Goal: Task Accomplishment & Management: Use online tool/utility

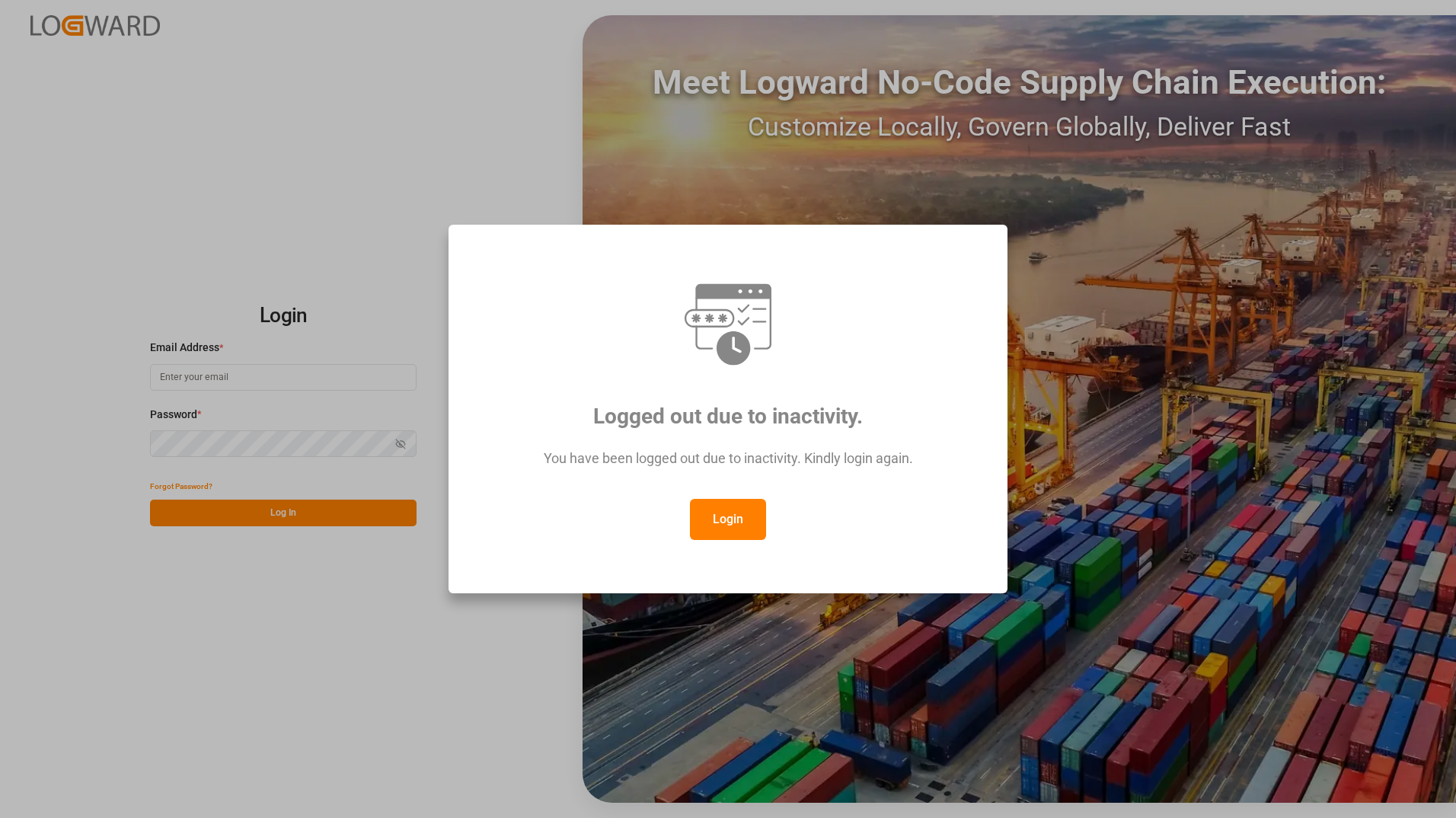
click at [723, 521] on button "Login" at bounding box center [728, 520] width 76 height 41
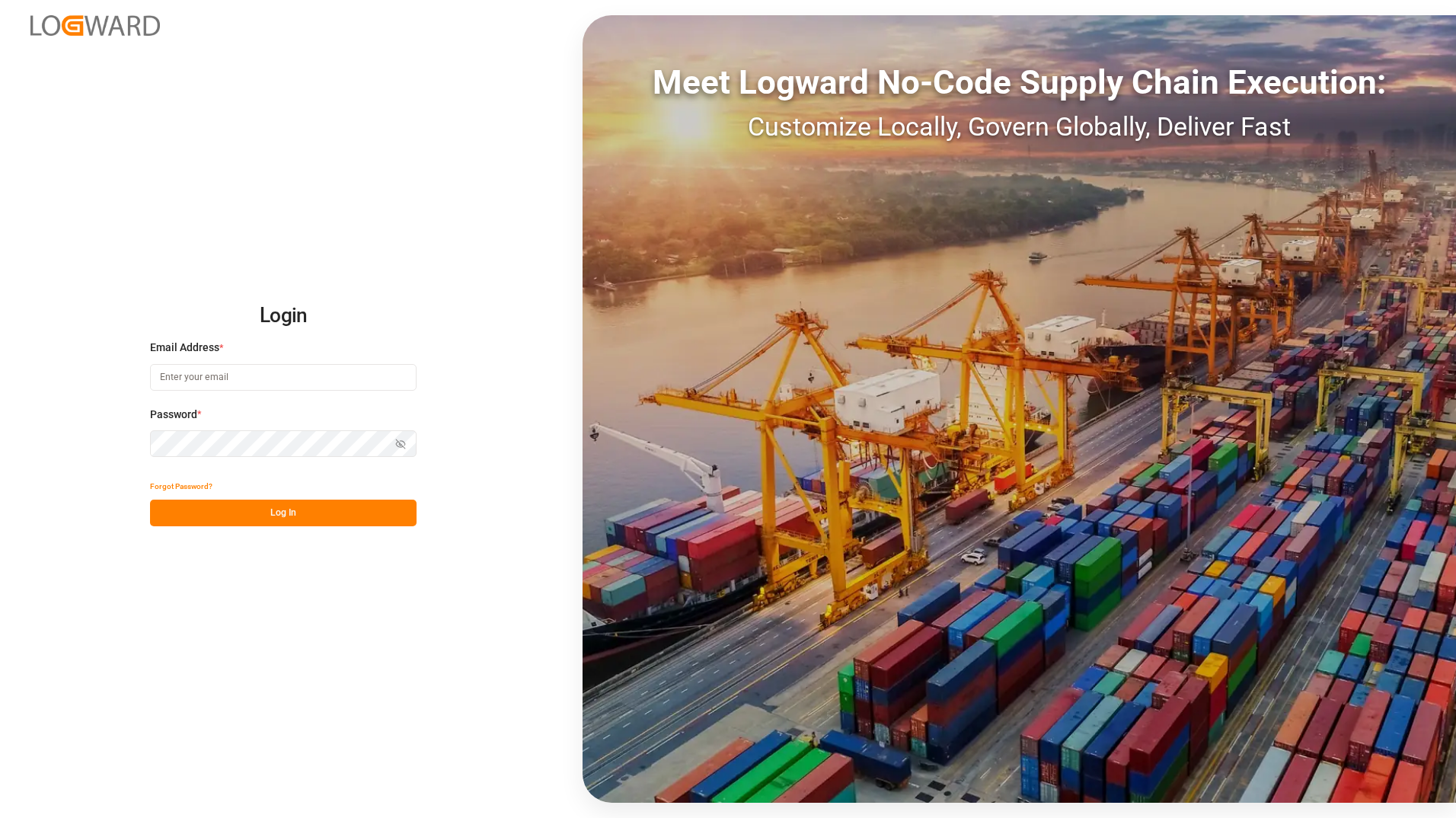
click at [271, 381] on input at bounding box center [283, 377] width 266 height 26
click at [401, 441] on icon "button" at bounding box center [403, 443] width 5 height 5
click at [400, 442] on circle "button" at bounding box center [401, 444] width 3 height 3
click at [321, 517] on button "Log In" at bounding box center [283, 513] width 266 height 26
click at [334, 381] on input "[DOMAIN_NAME]" at bounding box center [283, 377] width 266 height 26
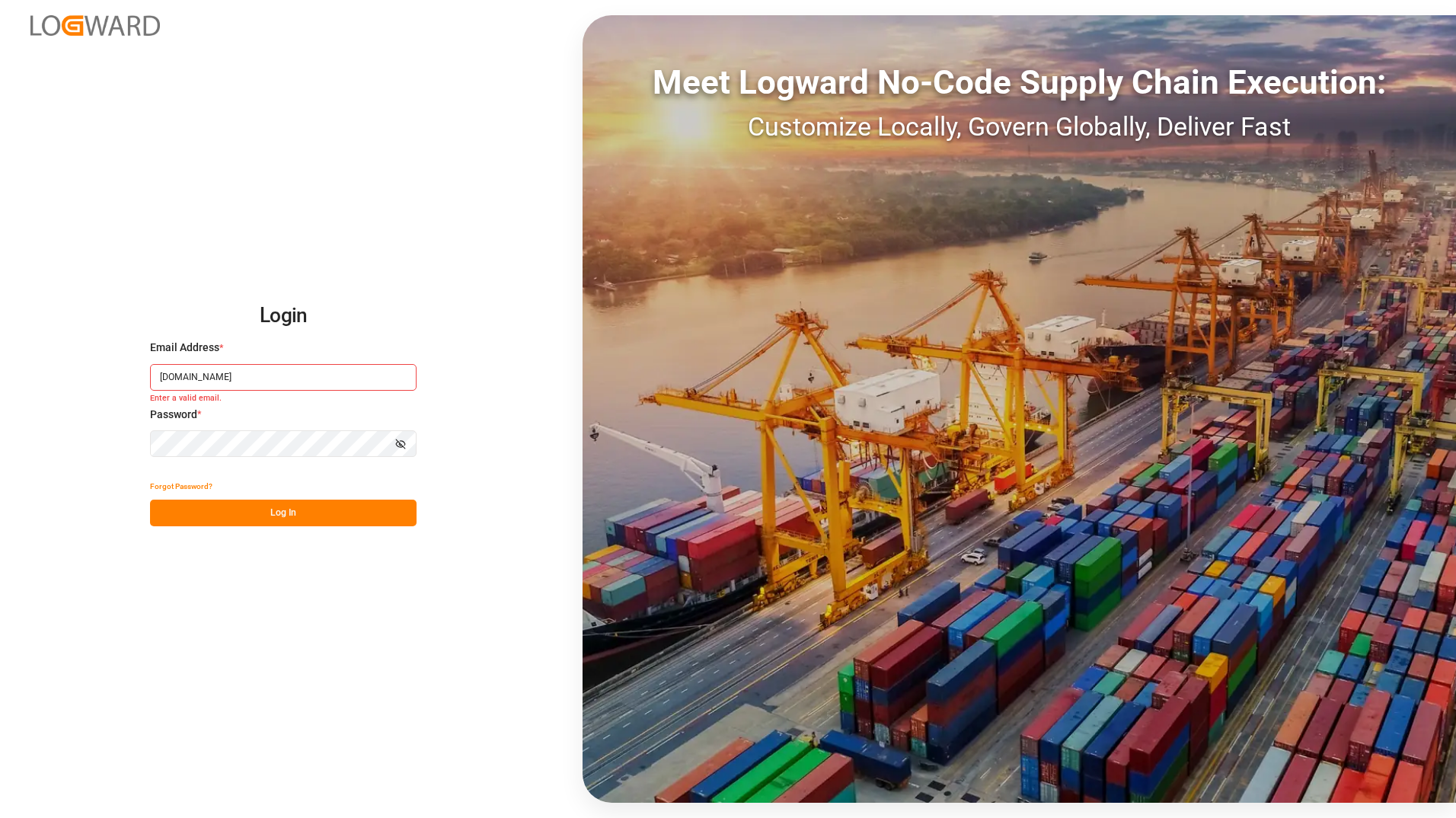
click at [261, 519] on button "Log In" at bounding box center [283, 513] width 266 height 26
click at [221, 375] on input "[DOMAIN_NAME]" at bounding box center [283, 377] width 266 height 26
type input "[PERSON_NAME][EMAIL_ADDRESS][DOMAIN_NAME]"
click at [345, 514] on button "Log In" at bounding box center [283, 513] width 266 height 26
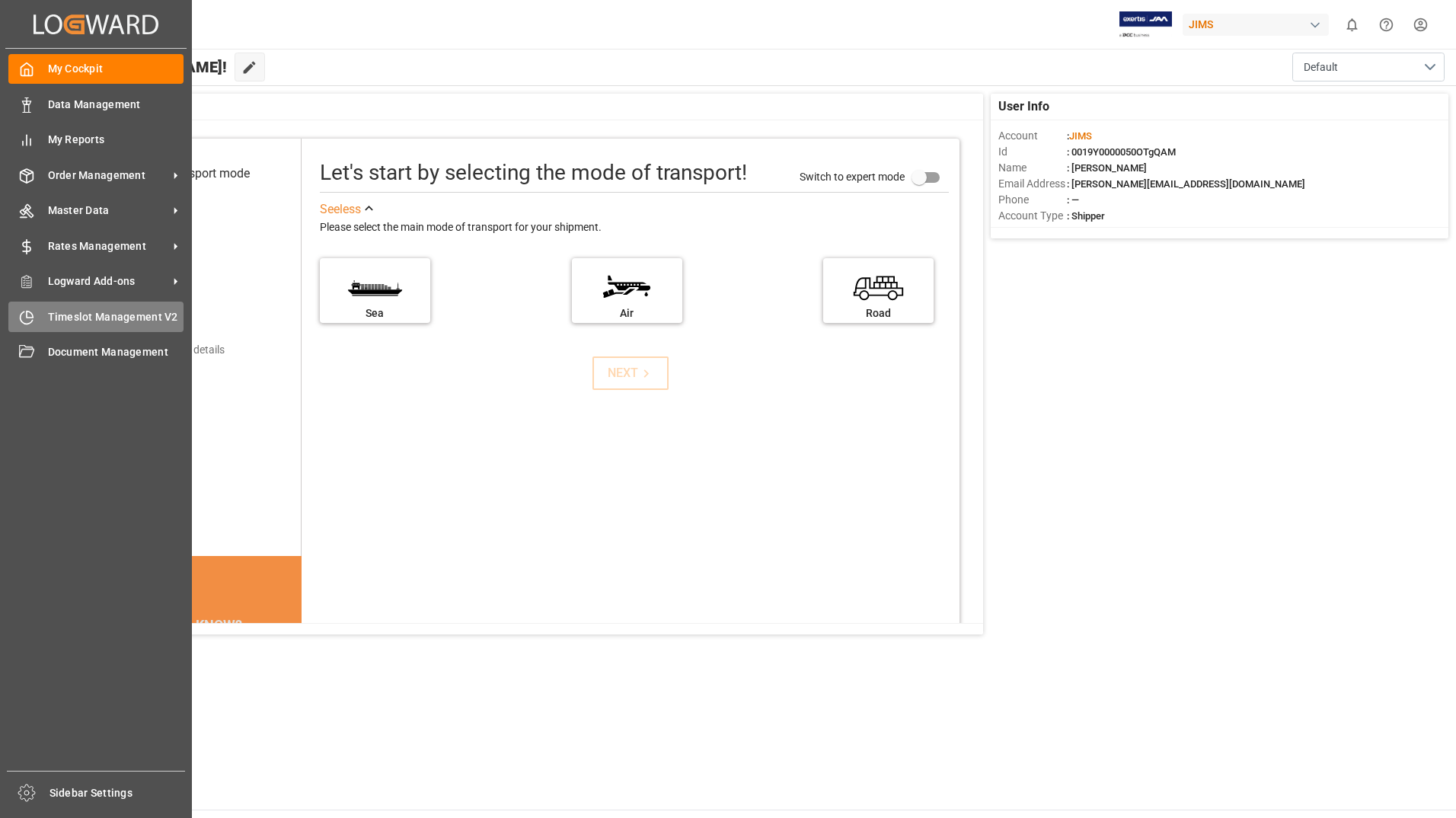
click at [62, 321] on span "Timeslot Management V2" at bounding box center [116, 317] width 136 height 16
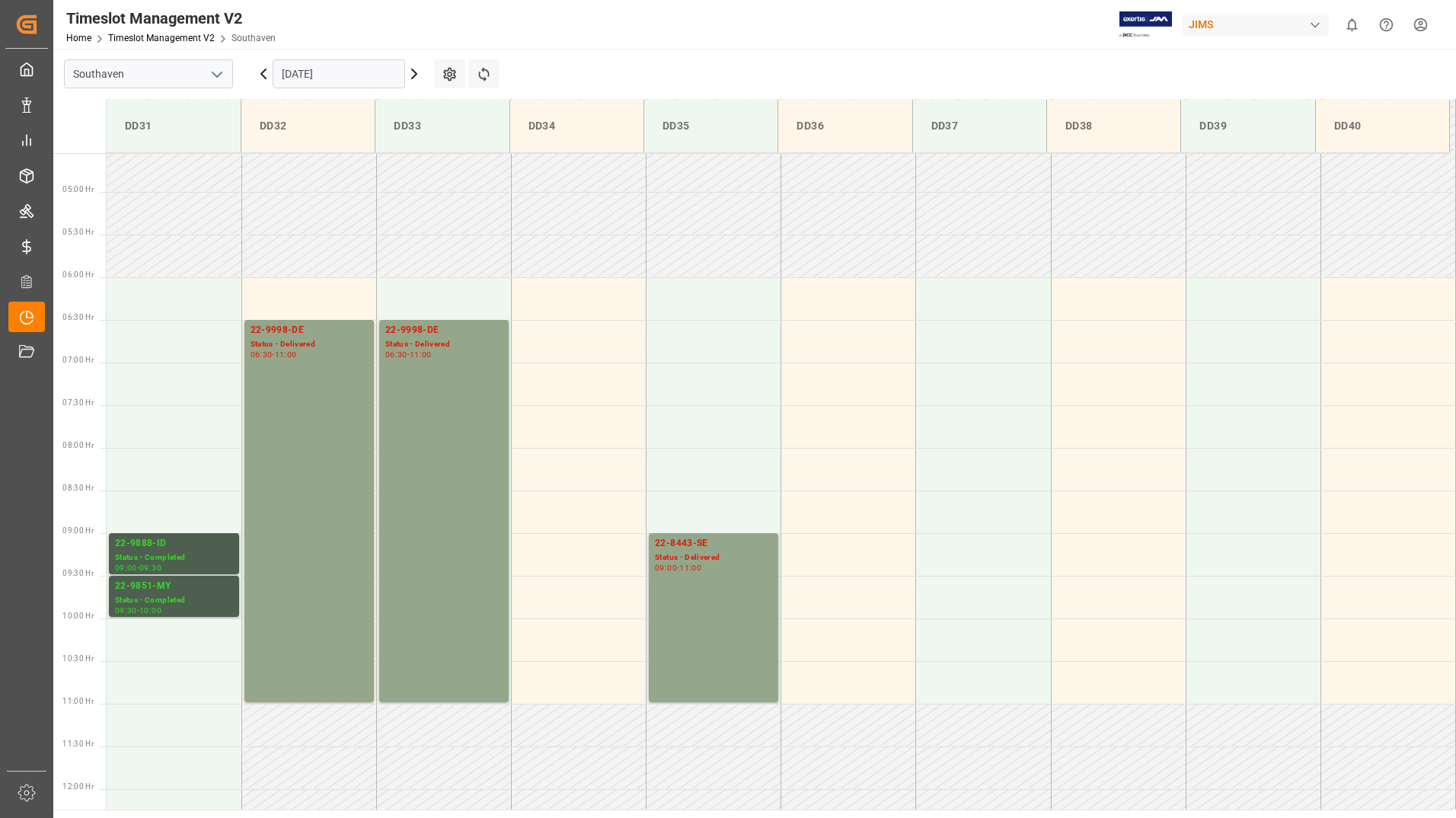
scroll to position [417, 0]
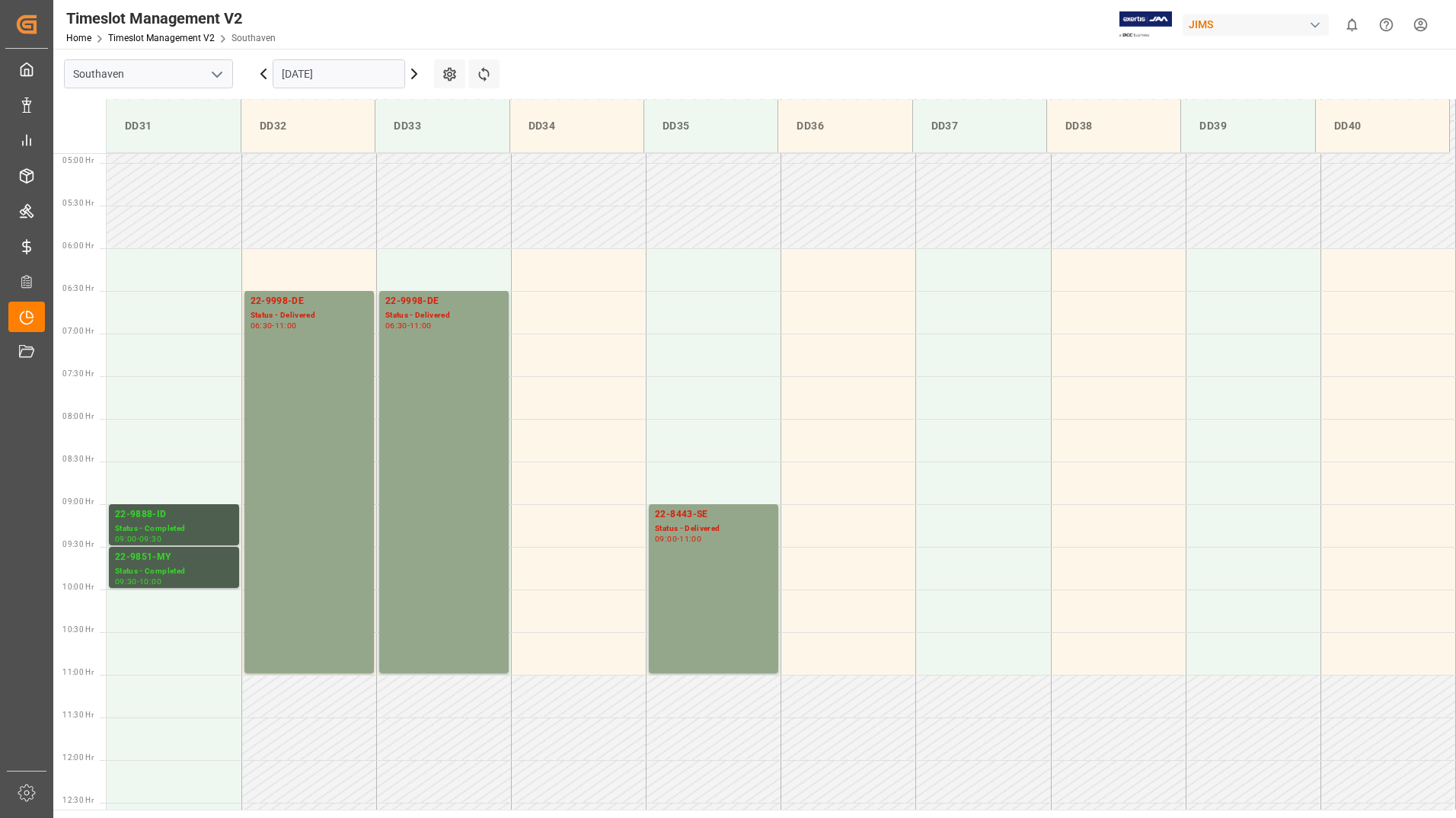
click at [418, 74] on icon at bounding box center [414, 74] width 18 height 18
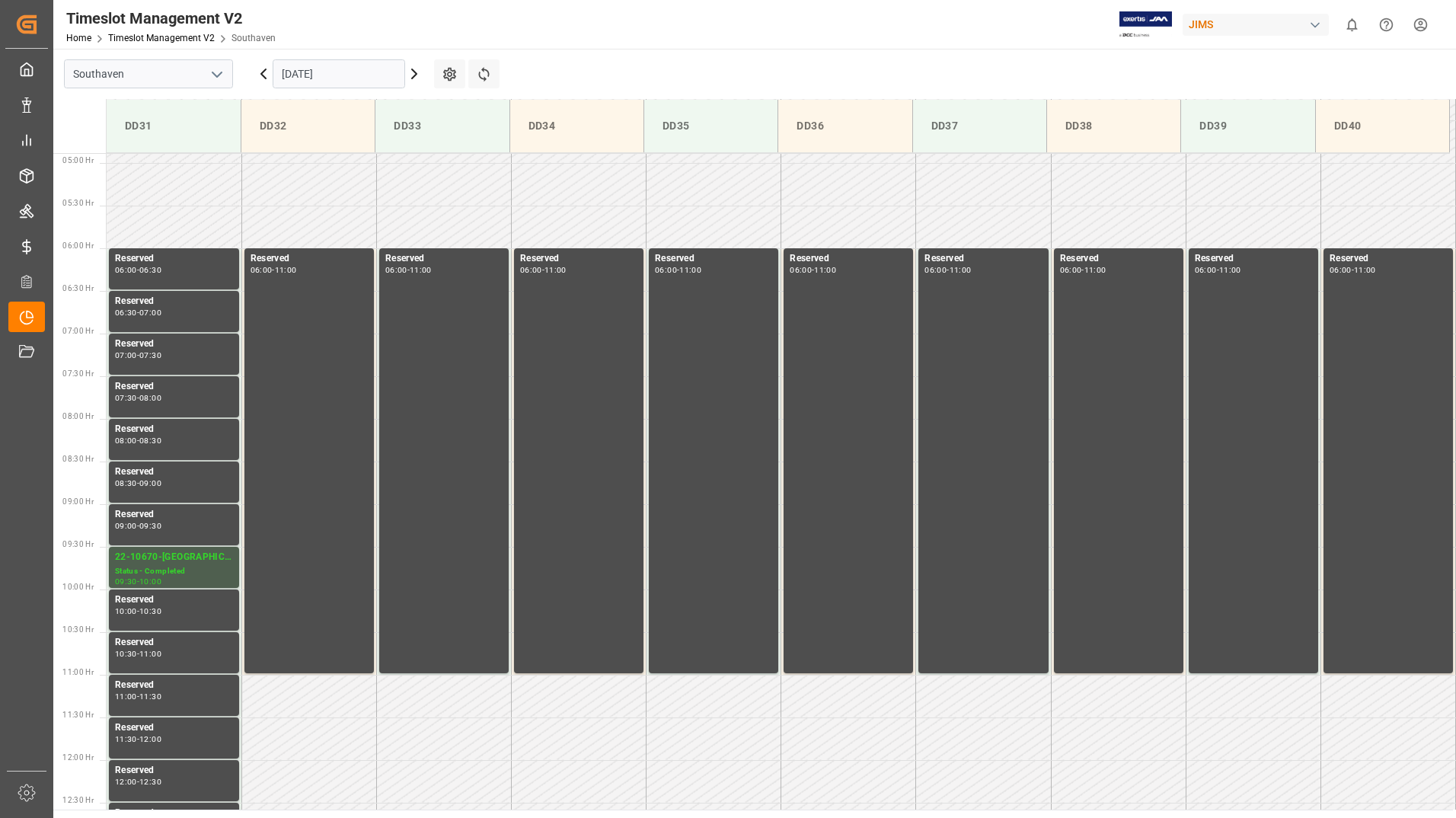
click at [413, 75] on icon at bounding box center [414, 74] width 18 height 18
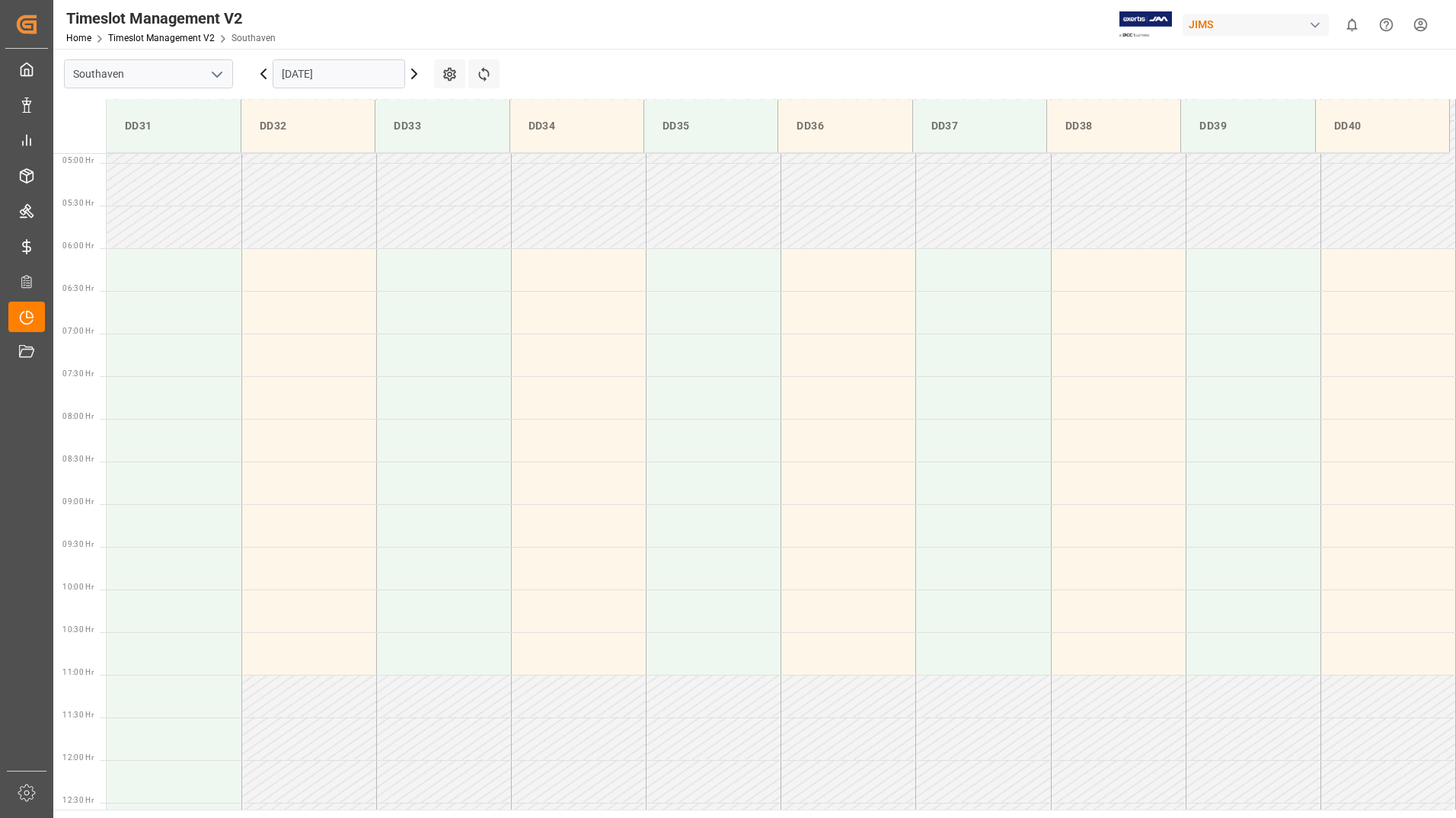
click at [267, 80] on icon at bounding box center [263, 74] width 18 height 18
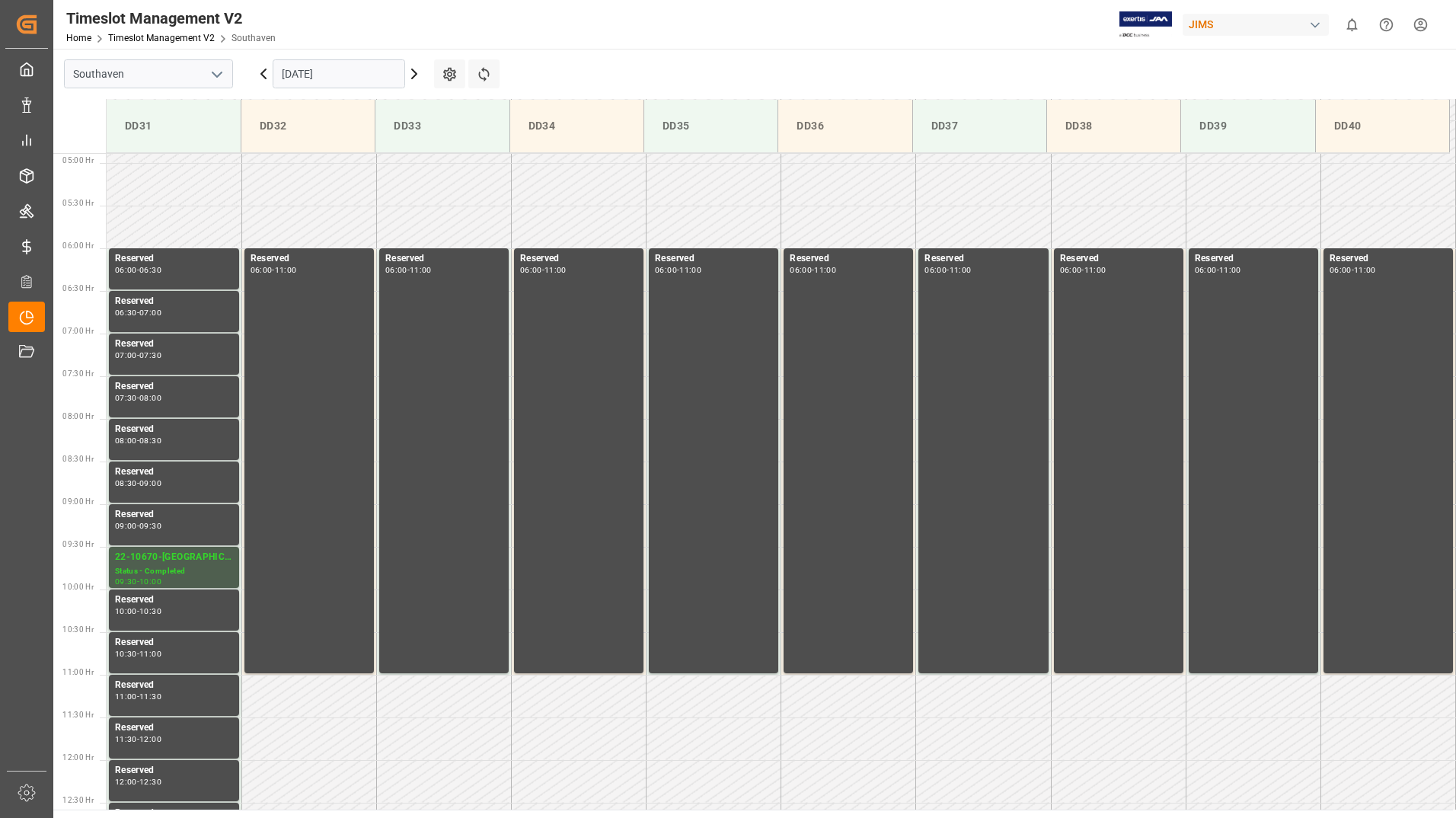
click at [417, 75] on icon at bounding box center [414, 73] width 5 height 9
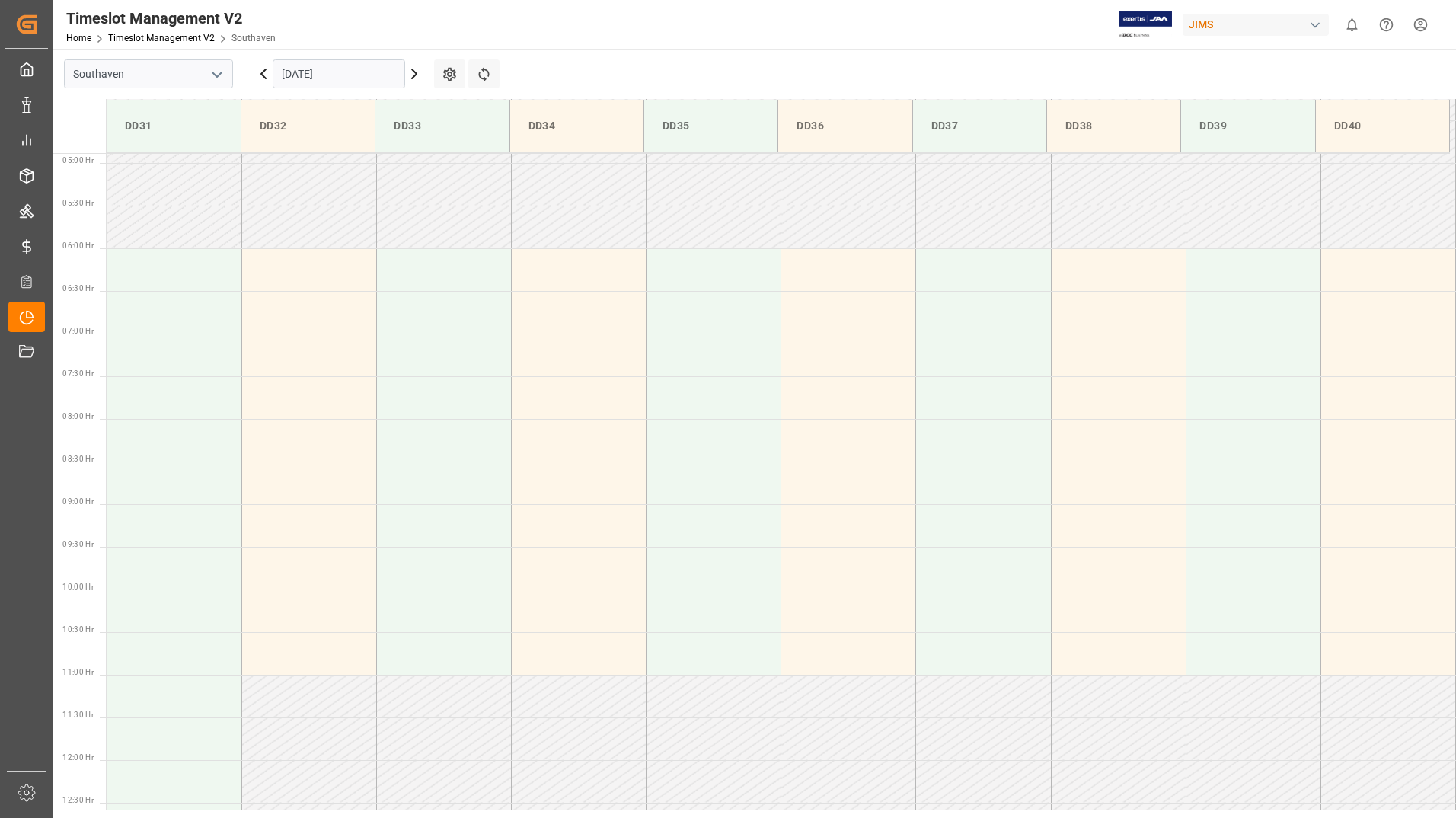
click at [414, 75] on icon at bounding box center [414, 74] width 18 height 18
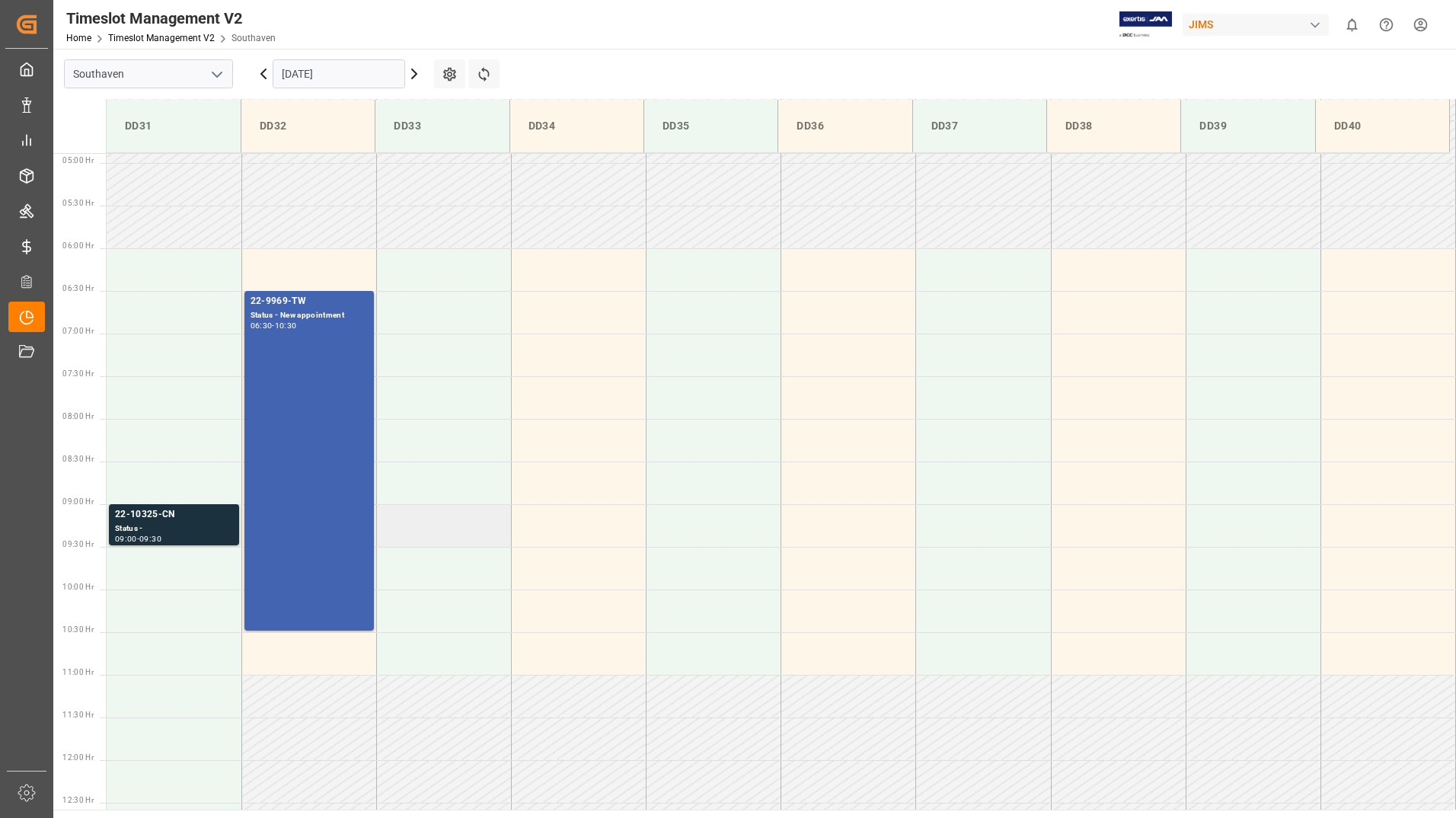
scroll to position [492, 0]
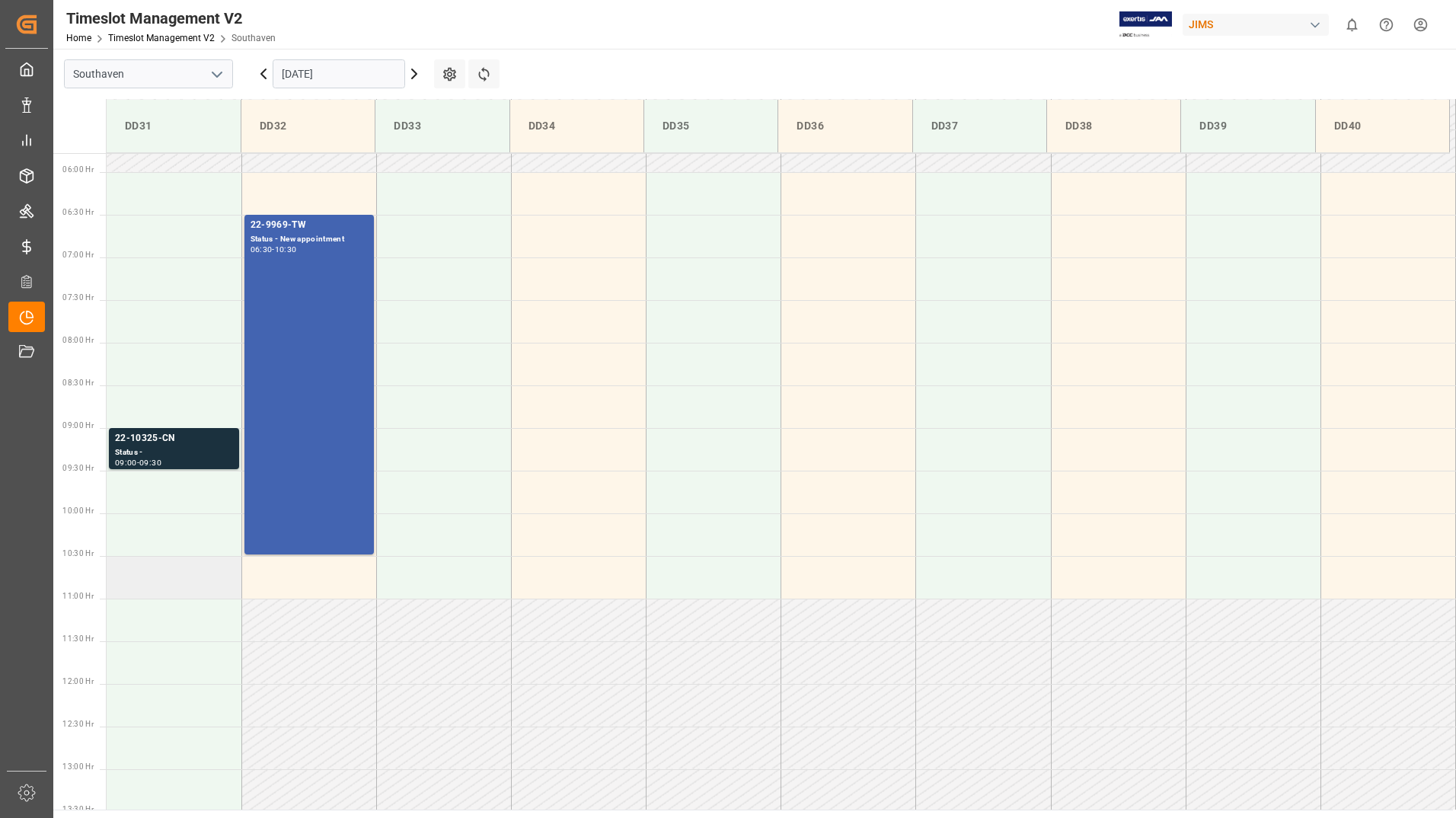
click at [167, 586] on td at bounding box center [174, 577] width 135 height 43
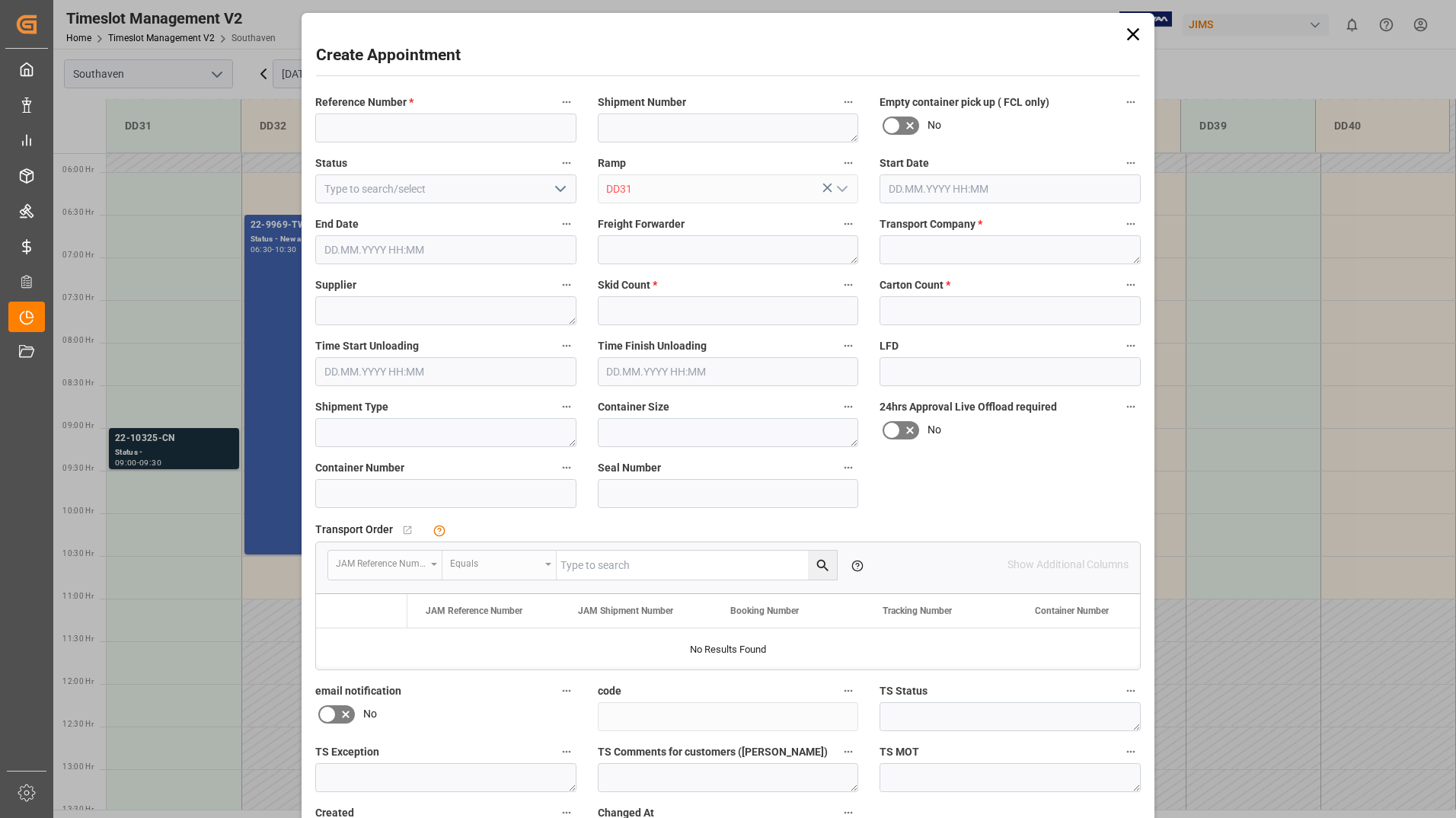
type input "[DATE] 10:30"
type input "[DATE] 11:00"
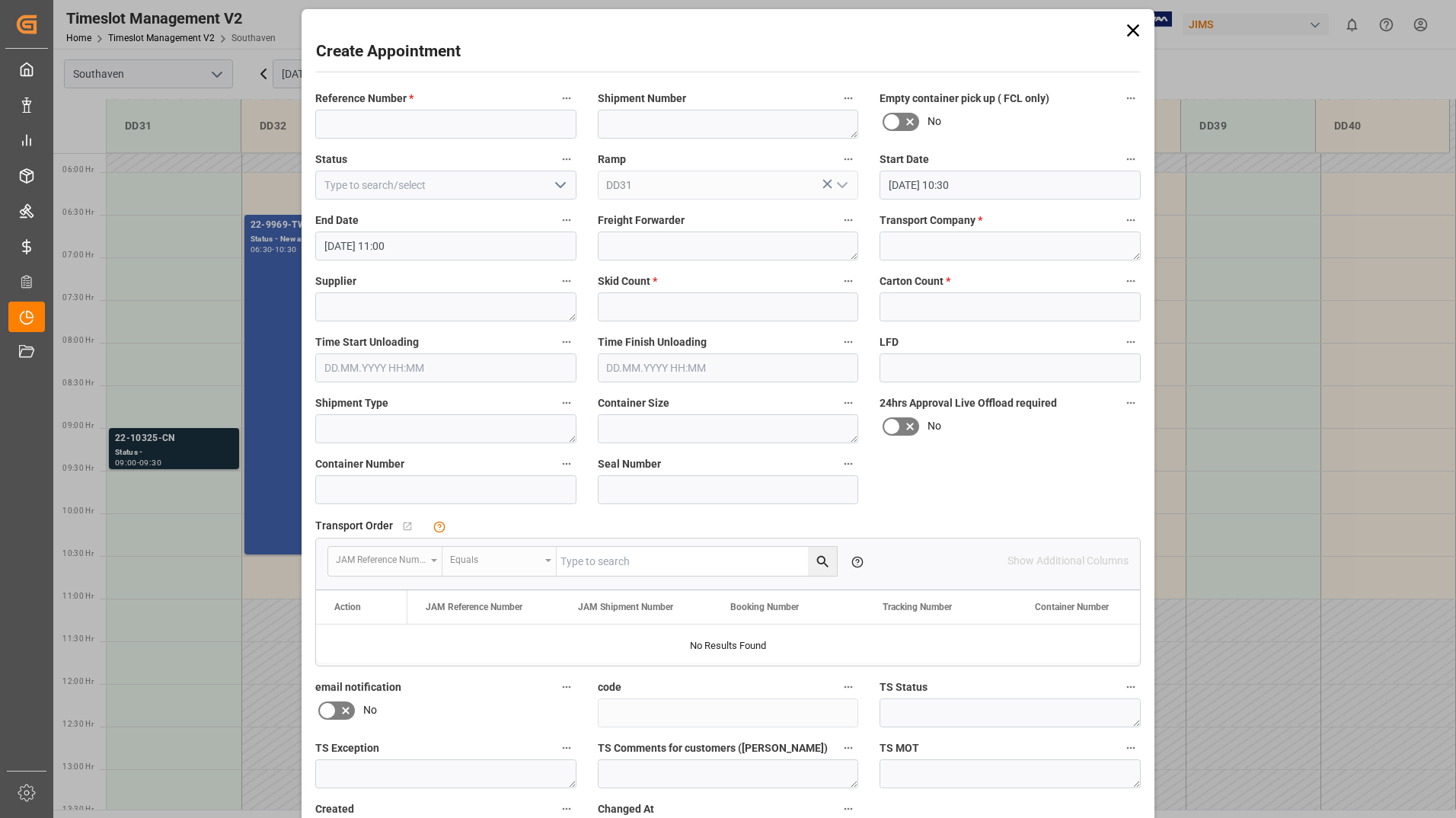
scroll to position [0, 0]
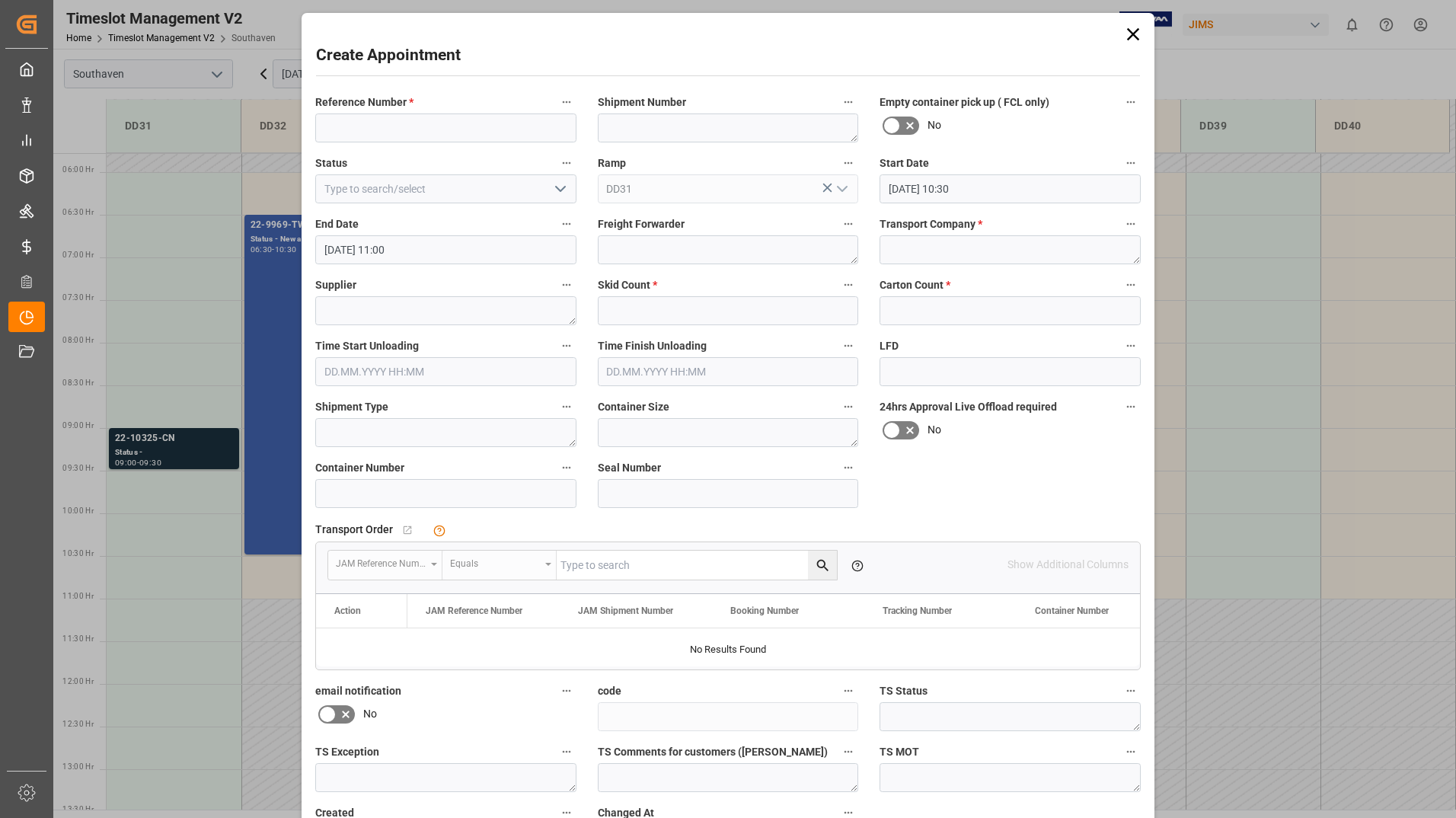
click at [181, 365] on div "Create Appointment Reference Number * Shipment Number Empty container pick up (…" at bounding box center [728, 409] width 1456 height 818
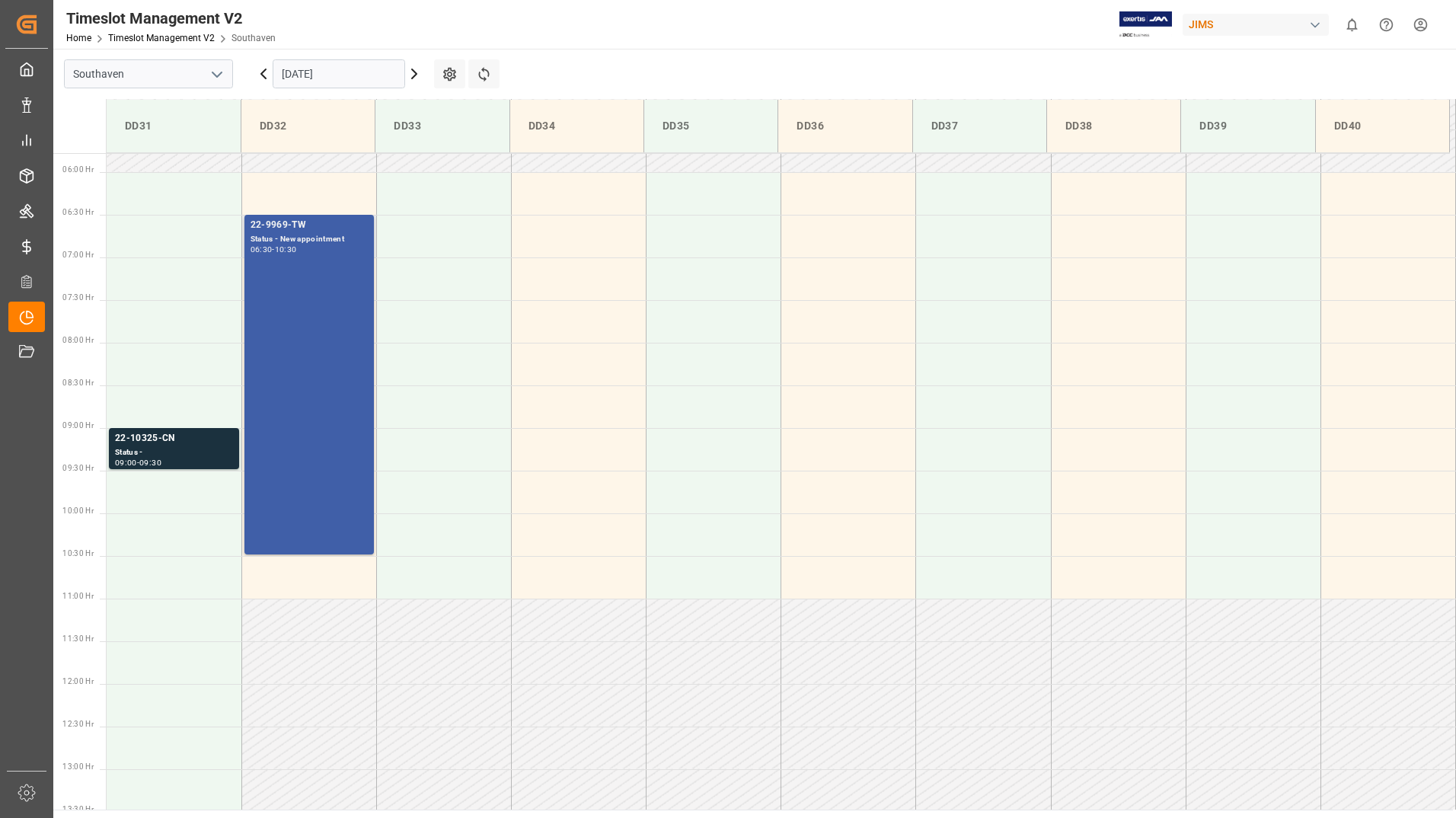
click at [304, 317] on div "22-9969-TW Status - New appointment 06:30 - 10:30" at bounding box center [309, 385] width 118 height 334
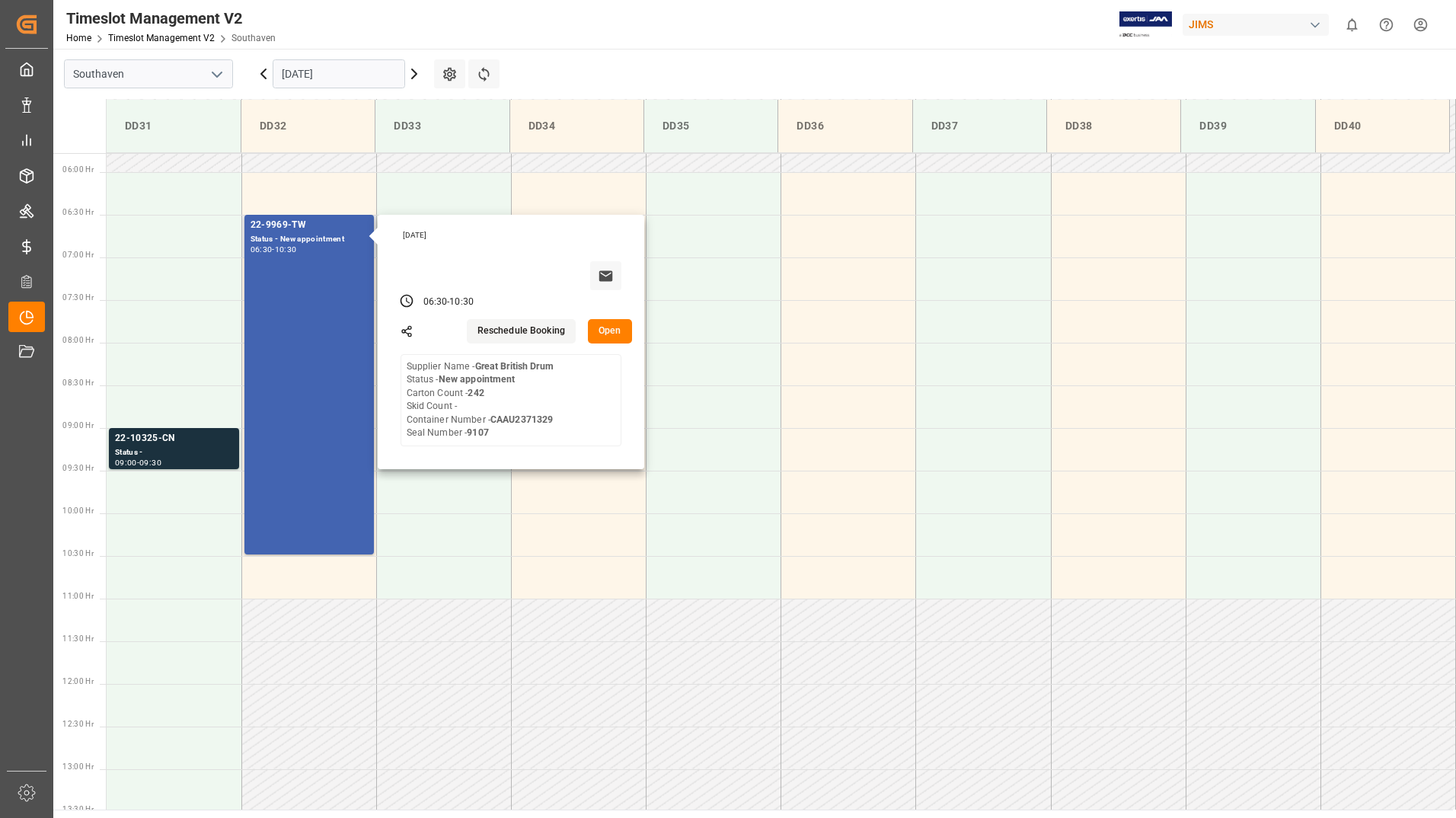
click at [611, 335] on button "Open" at bounding box center [610, 331] width 44 height 25
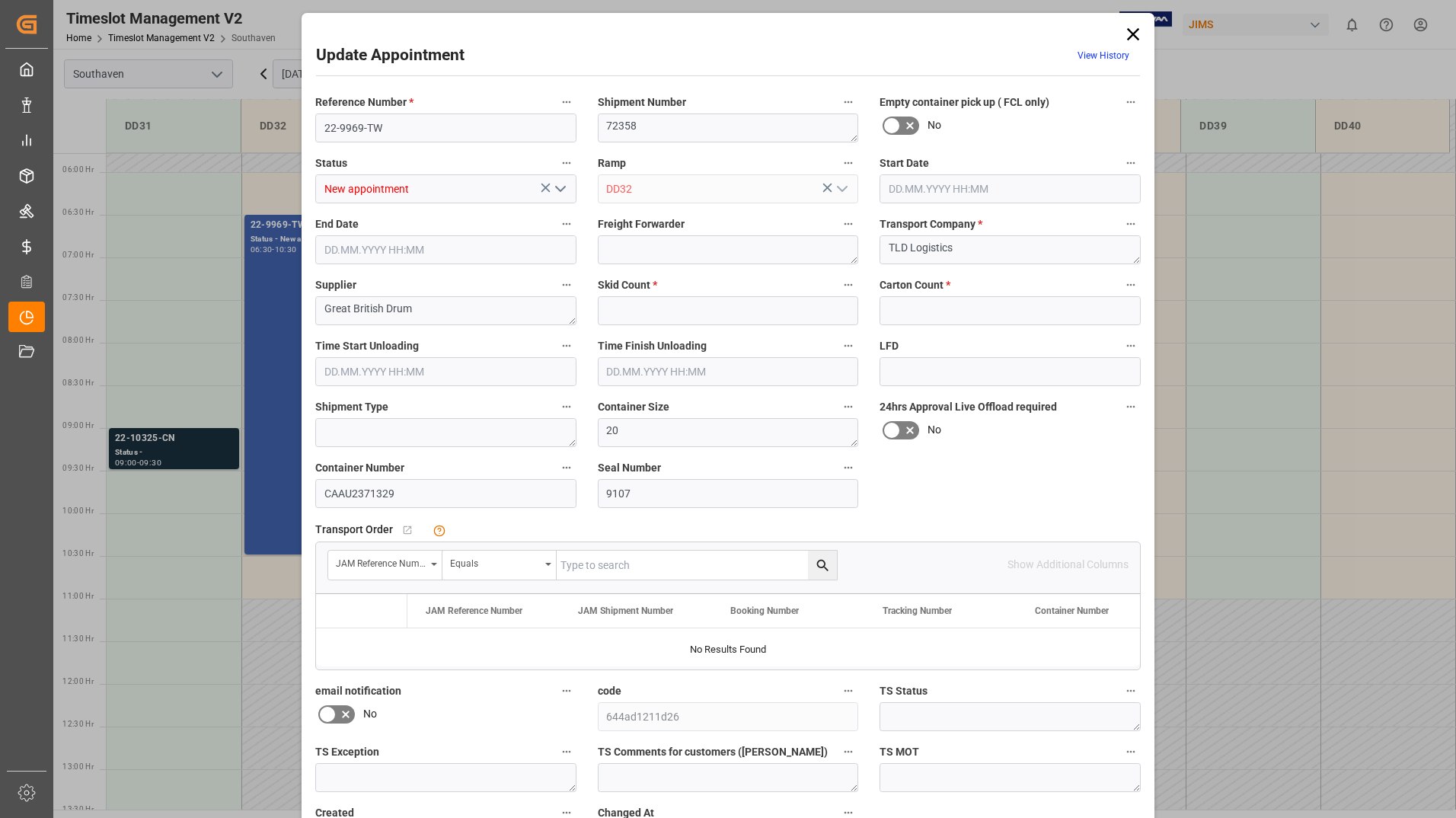
type input "0"
type input "242"
type input "[DATE] 06:30"
type input "[DATE] 10:30"
type input "[DATE] 12:49"
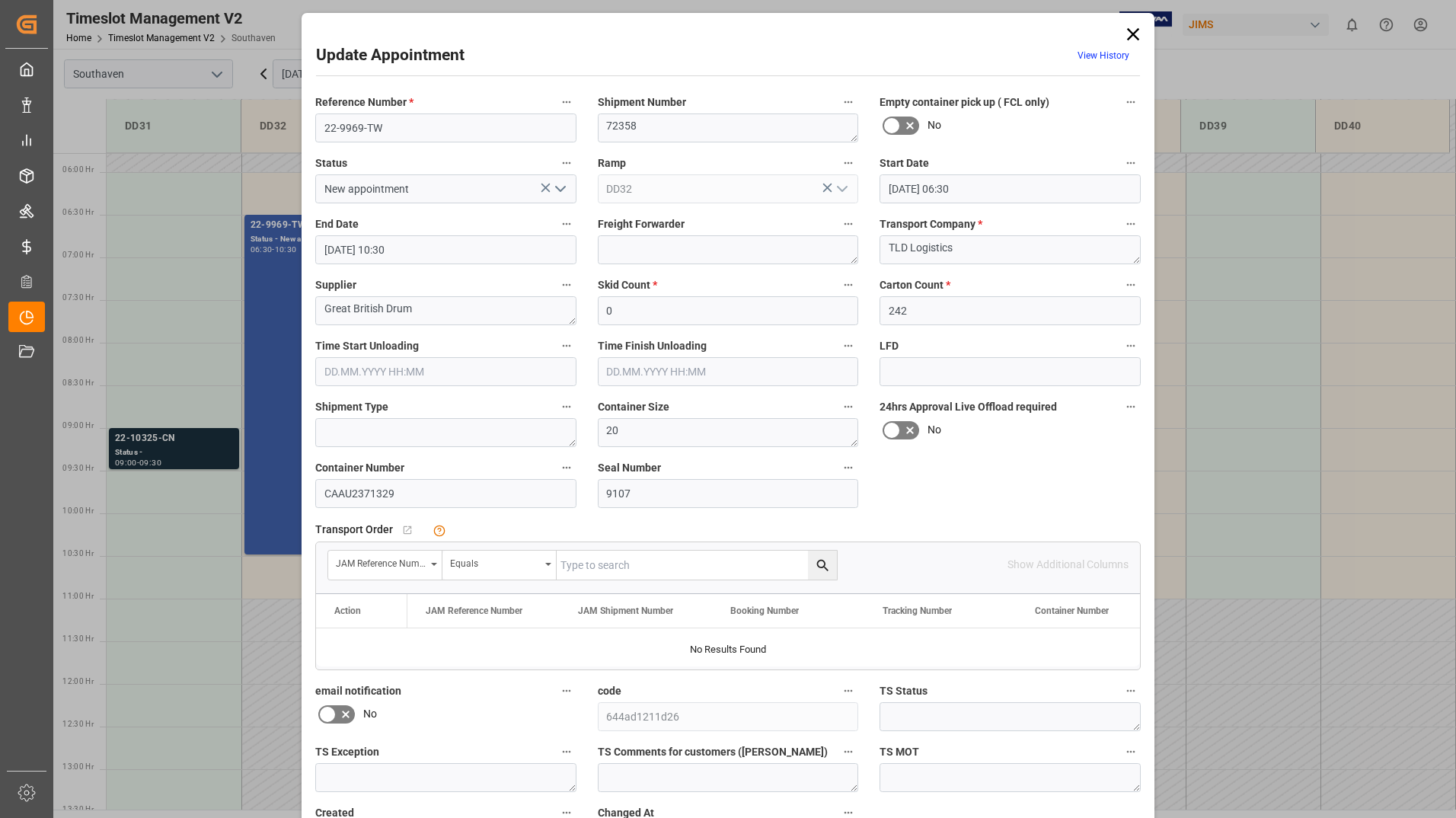
click at [1134, 35] on icon at bounding box center [1133, 35] width 21 height 21
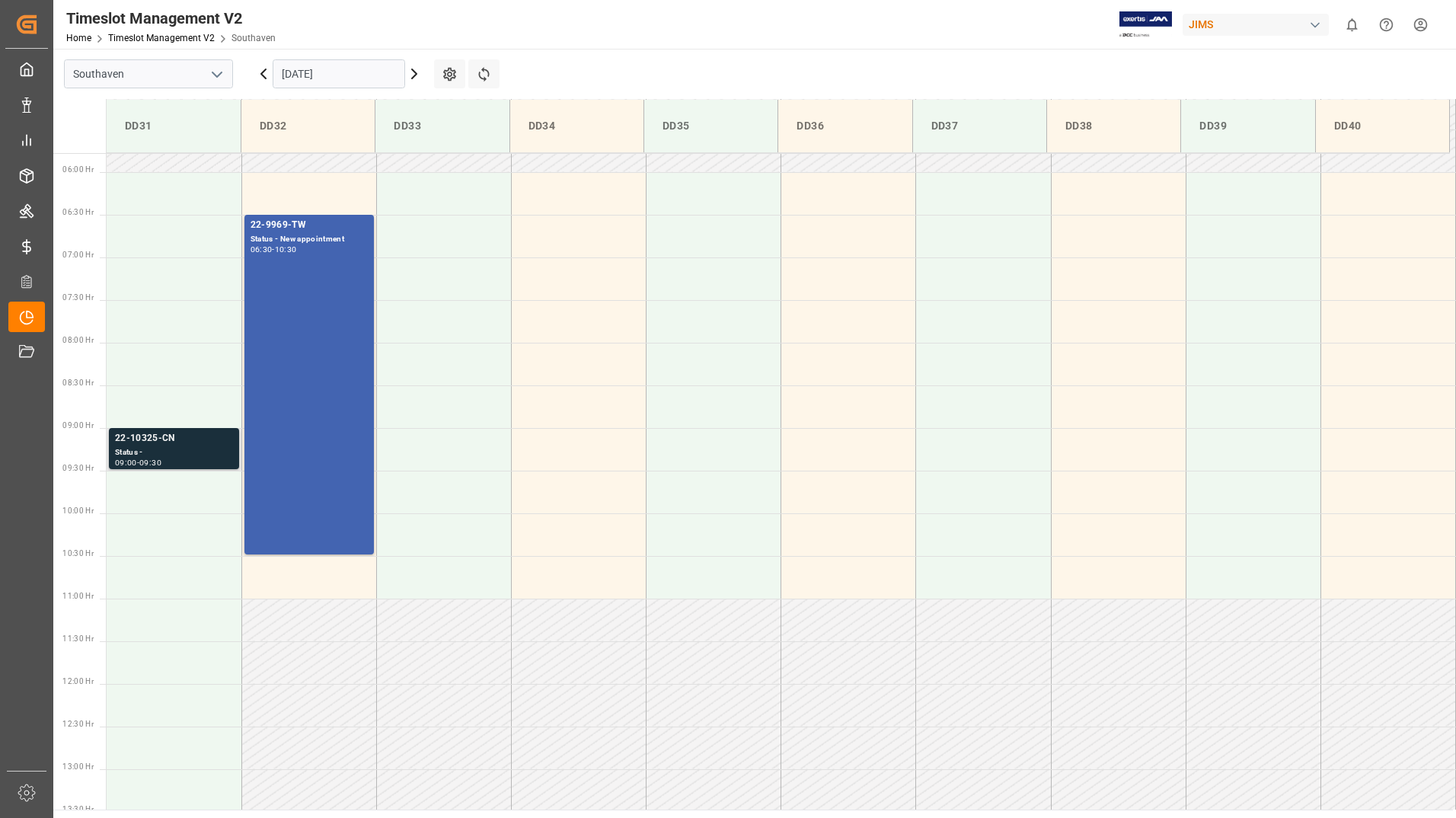
click at [154, 451] on div "Status -" at bounding box center [174, 453] width 118 height 13
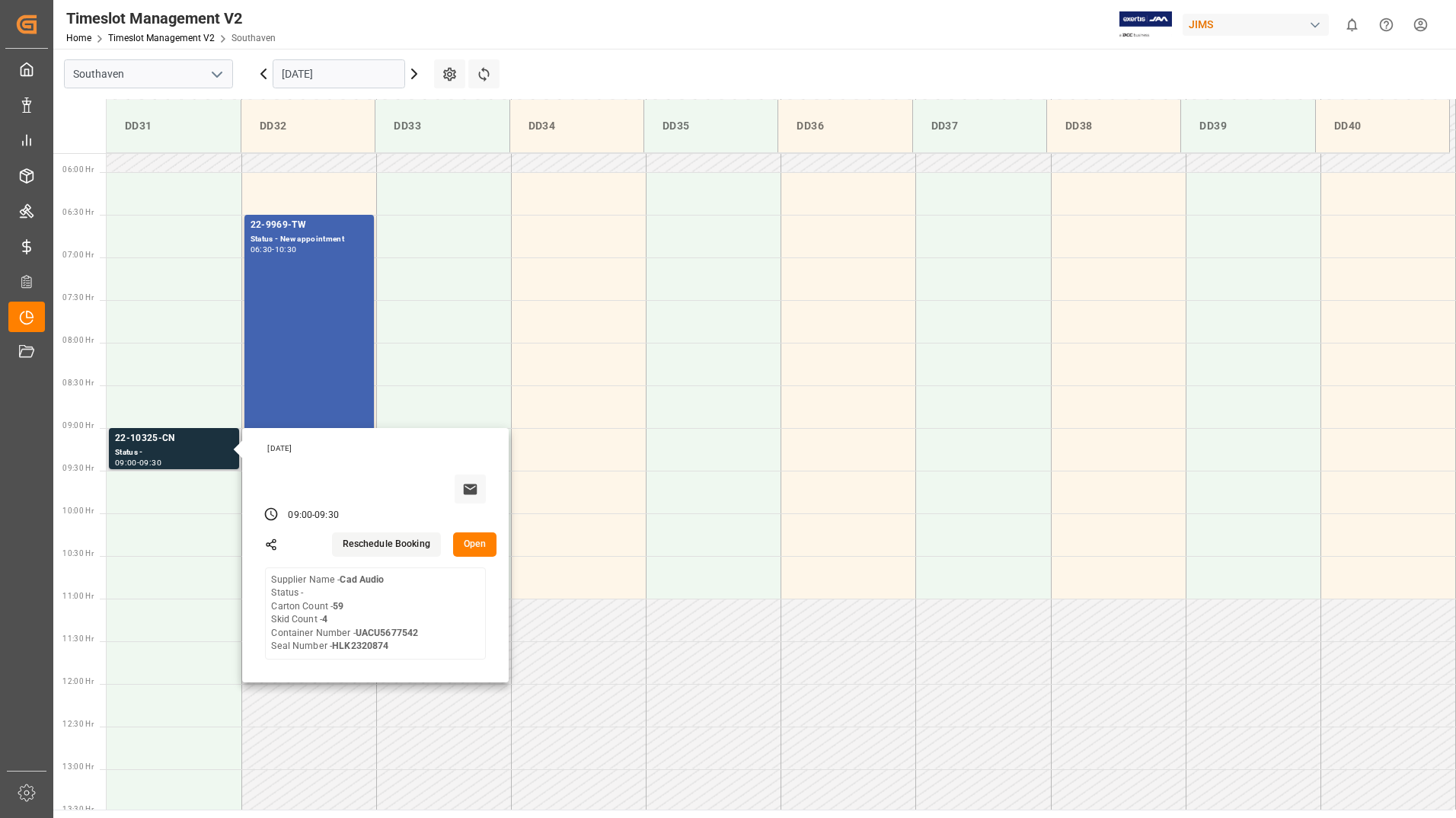
click at [474, 544] on button "Open" at bounding box center [475, 544] width 44 height 25
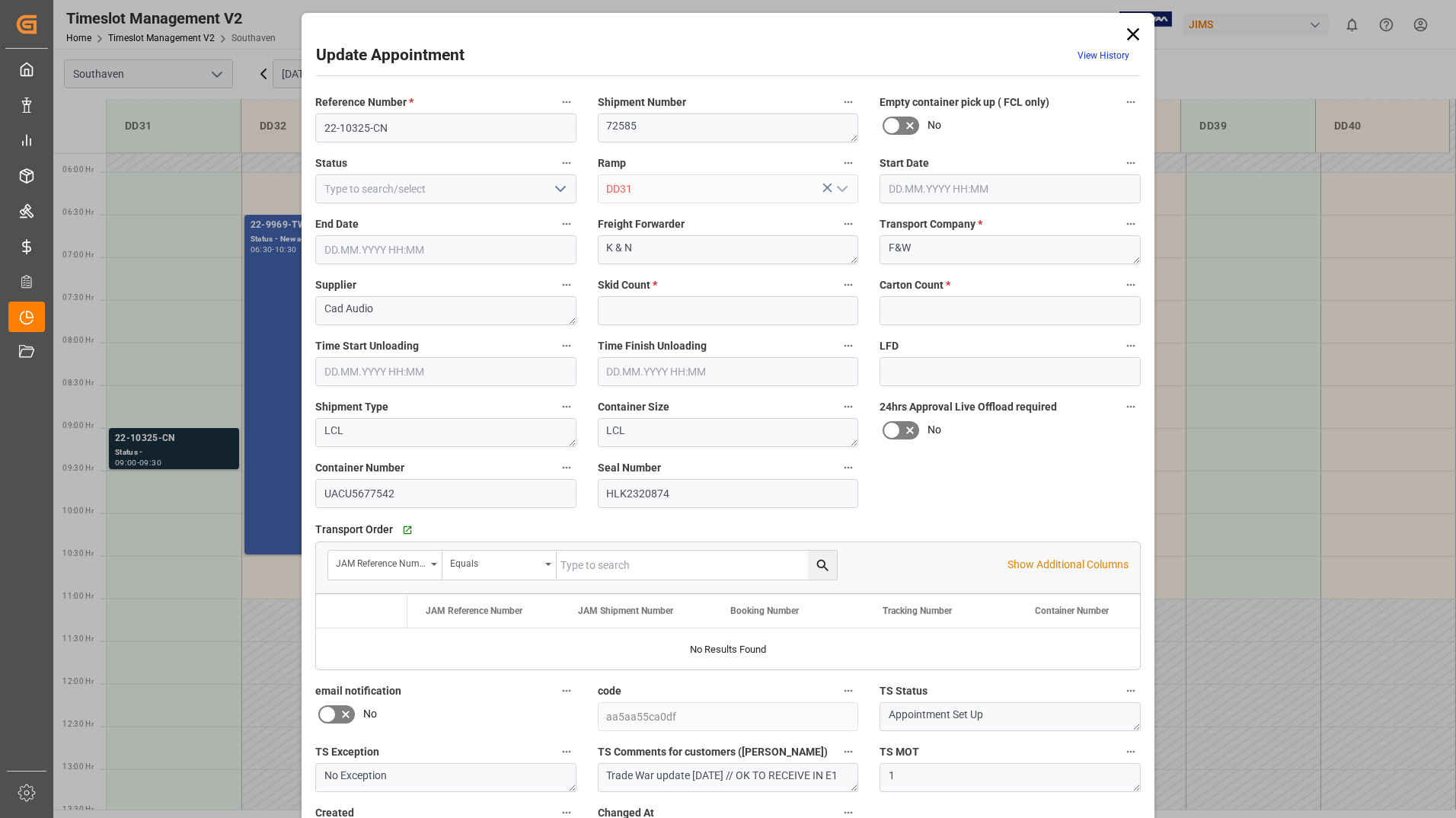
type input "4"
type input "59"
type input "[DATE] 09:00"
type input "[DATE] 09:30"
type input "[DATE] 13:57"
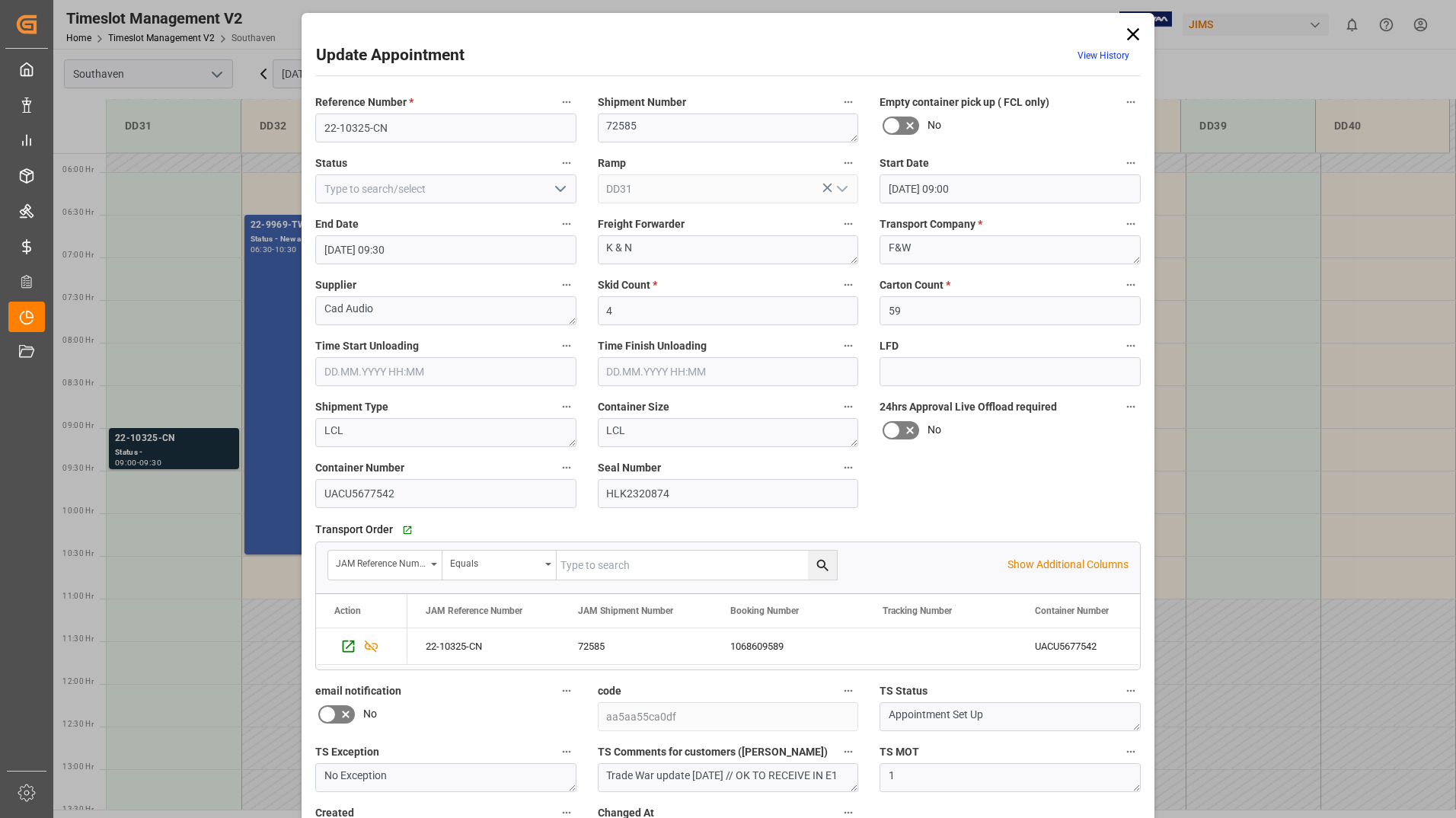
click at [1131, 36] on icon at bounding box center [1133, 34] width 12 height 12
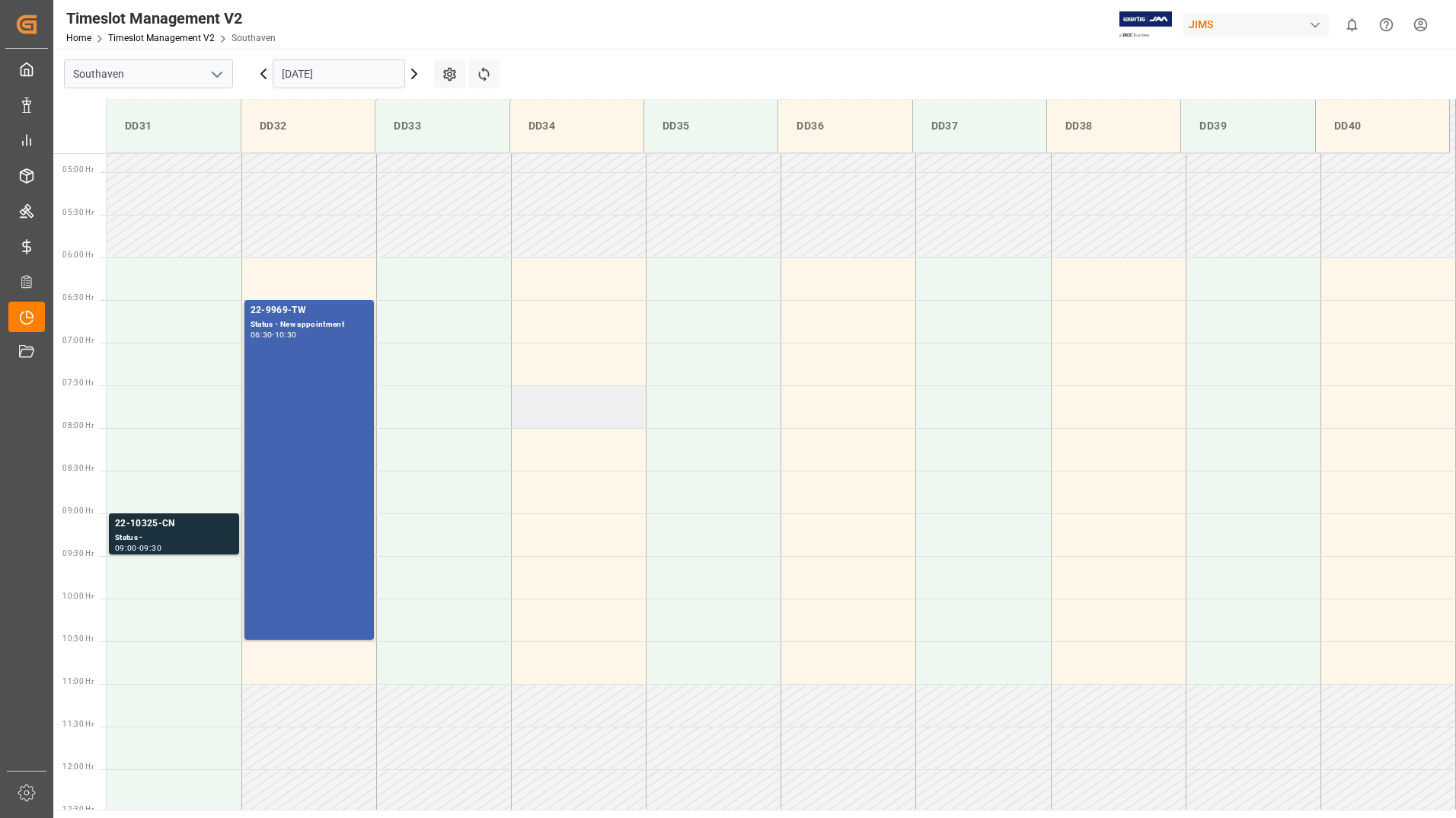
scroll to position [457, 0]
